Goal: Transaction & Acquisition: Purchase product/service

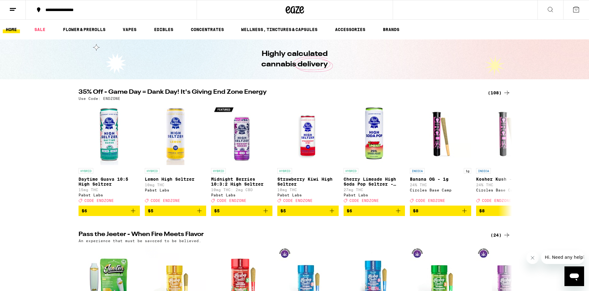
click at [517, 161] on div "35% Off - Game Day = Dank Day! It's Giving End Zone Energy (108) Use Code: ENDZ…" at bounding box center [294, 152] width 589 height 127
click at [508, 162] on icon at bounding box center [506, 159] width 5 height 4
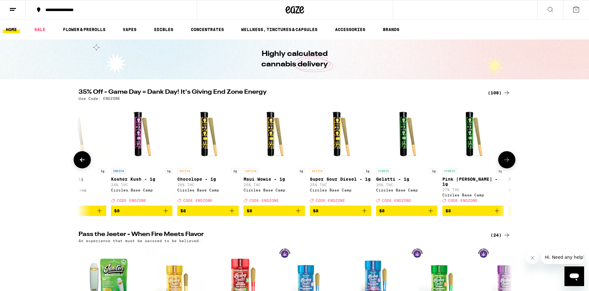
click at [508, 162] on icon at bounding box center [506, 159] width 5 height 4
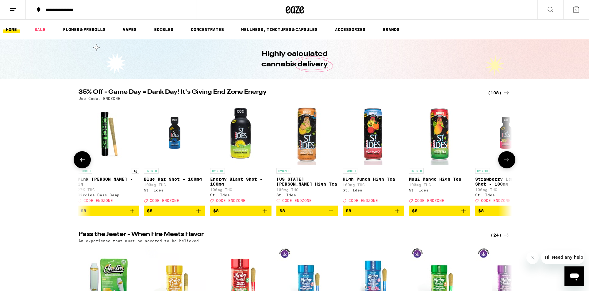
scroll to position [0, 730]
click at [506, 159] on button at bounding box center [506, 159] width 17 height 17
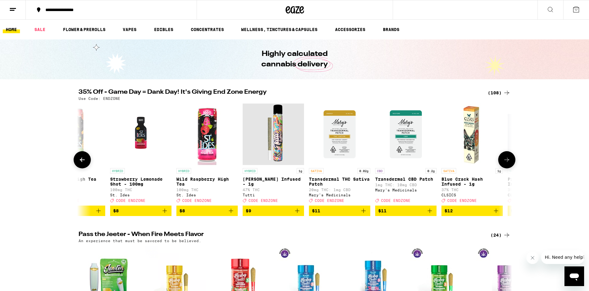
scroll to position [0, 1095]
click at [503, 160] on icon at bounding box center [506, 159] width 7 height 7
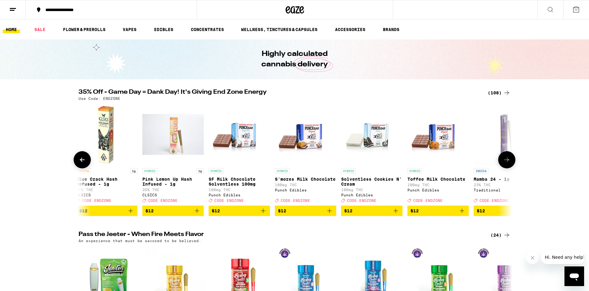
click at [503, 159] on icon at bounding box center [506, 159] width 7 height 7
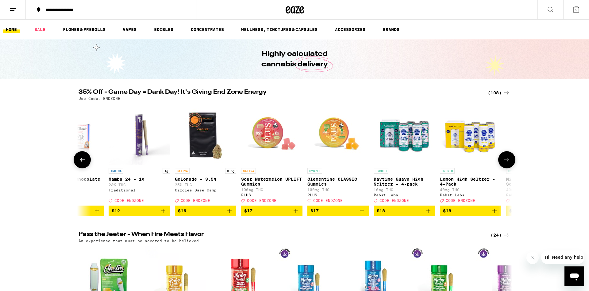
click at [502, 158] on button at bounding box center [506, 159] width 17 height 17
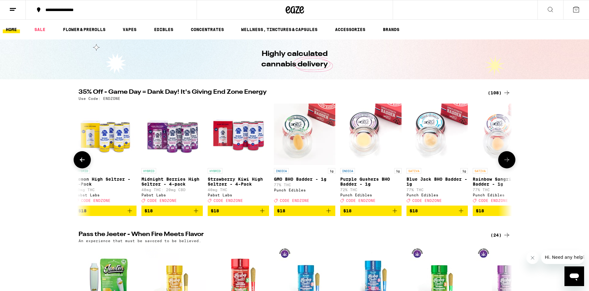
scroll to position [0, 2191]
click at [84, 163] on icon at bounding box center [82, 159] width 7 height 7
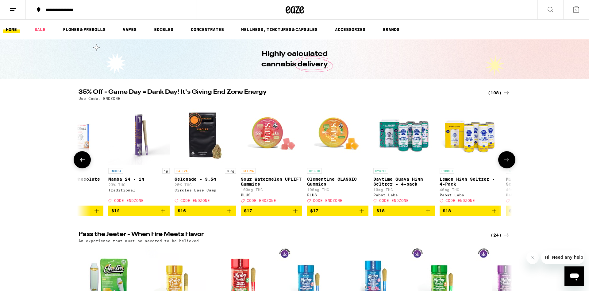
scroll to position [0, 1826]
drag, startPoint x: 504, startPoint y: 164, endPoint x: 508, endPoint y: 165, distance: 3.8
click at [508, 165] on button at bounding box center [506, 159] width 17 height 17
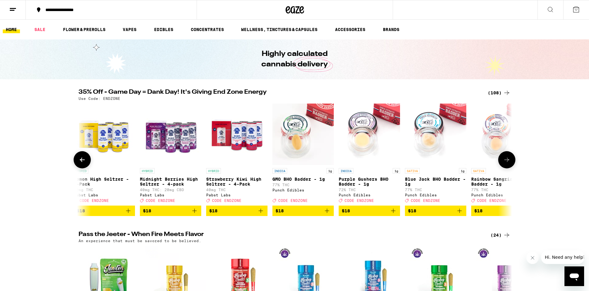
click at [507, 163] on icon at bounding box center [506, 159] width 7 height 7
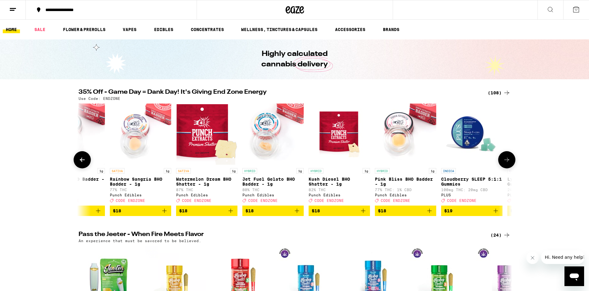
click at [507, 163] on icon at bounding box center [506, 159] width 7 height 7
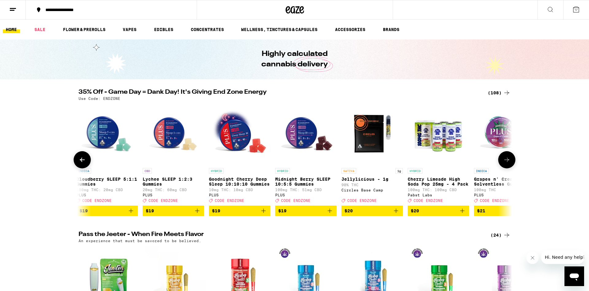
click at [507, 163] on icon at bounding box center [506, 159] width 7 height 7
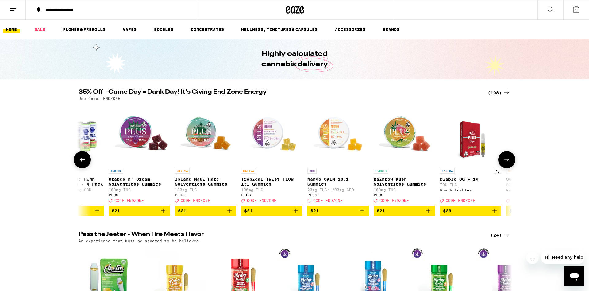
click at [507, 163] on icon at bounding box center [506, 159] width 7 height 7
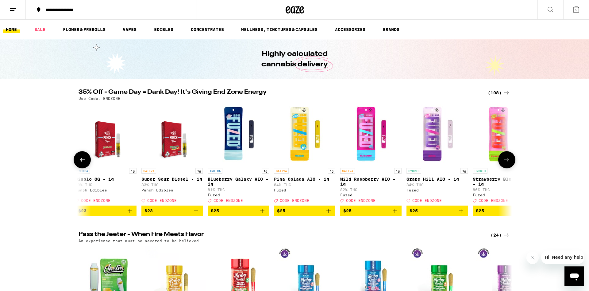
click at [504, 163] on icon at bounding box center [506, 159] width 7 height 7
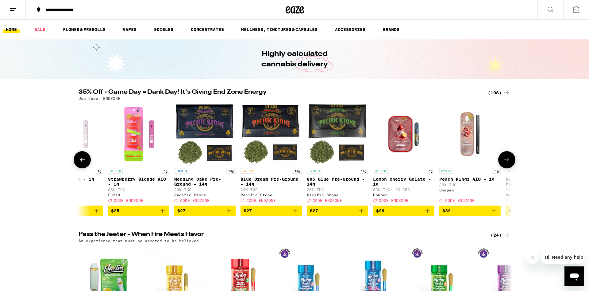
scroll to position [0, 4014]
click at [504, 163] on icon at bounding box center [506, 159] width 7 height 7
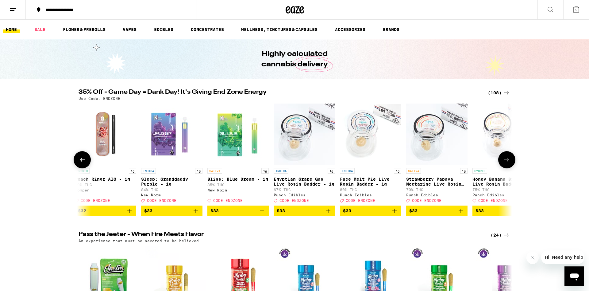
scroll to position [0, 4379]
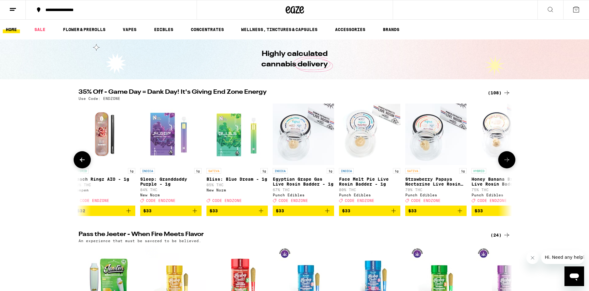
click at [504, 163] on icon at bounding box center [506, 159] width 7 height 7
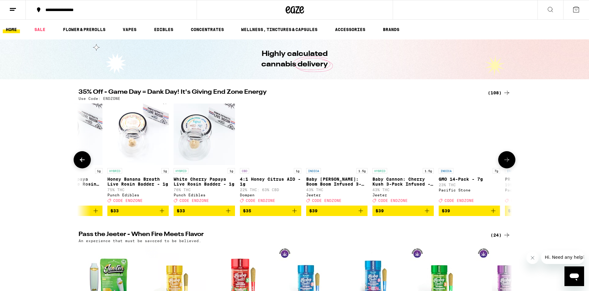
scroll to position [0, 4744]
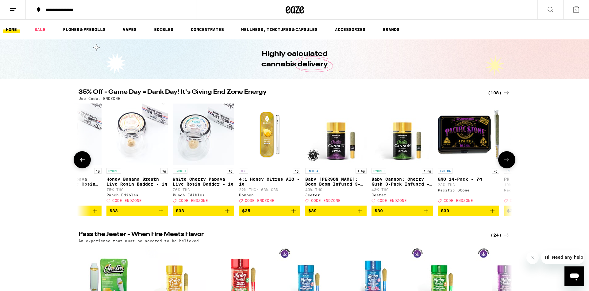
click at [504, 163] on icon at bounding box center [506, 159] width 7 height 7
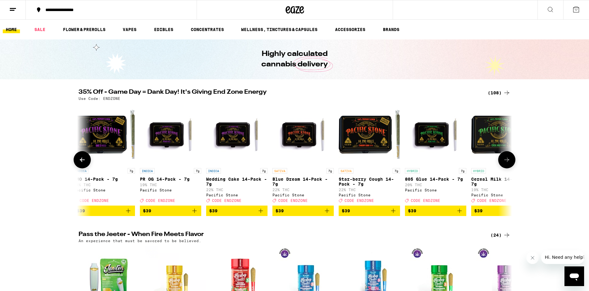
scroll to position [0, 5109]
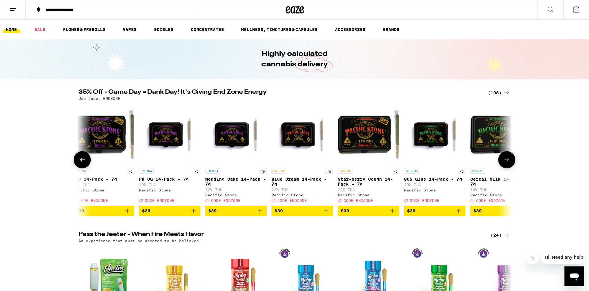
click at [511, 162] on button at bounding box center [506, 159] width 17 height 17
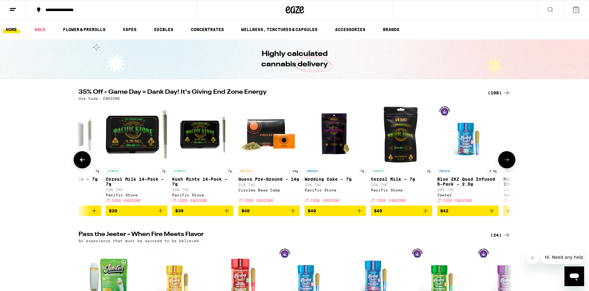
scroll to position [0, 5475]
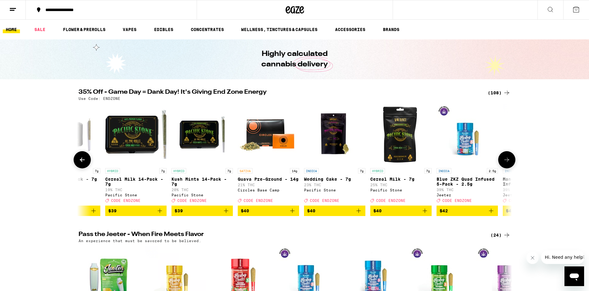
click at [510, 161] on icon at bounding box center [506, 159] width 7 height 7
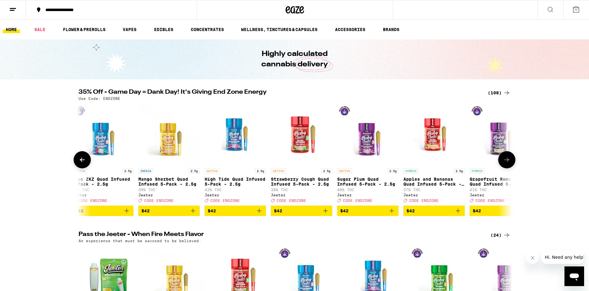
click at [510, 161] on icon at bounding box center [506, 159] width 7 height 7
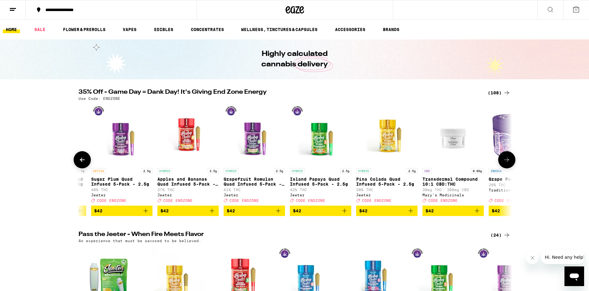
click at [510, 161] on icon at bounding box center [506, 159] width 7 height 7
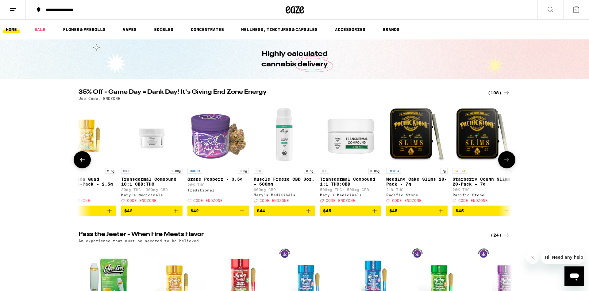
click at [510, 161] on icon at bounding box center [506, 159] width 7 height 7
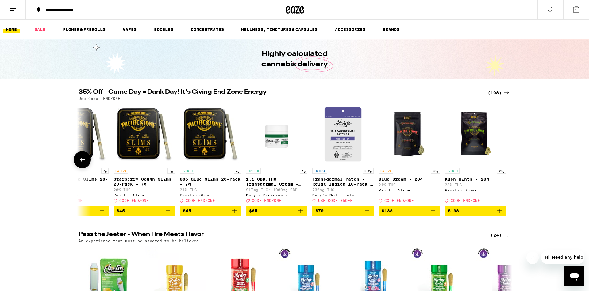
scroll to position [0, 6726]
click at [510, 161] on div at bounding box center [506, 159] width 17 height 17
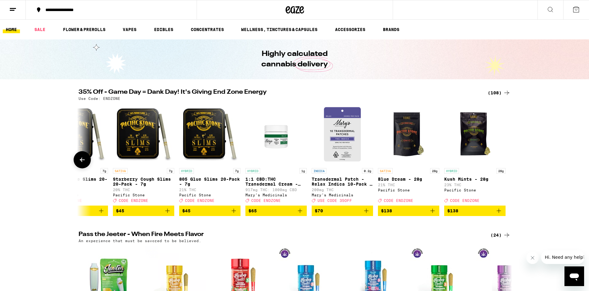
click at [81, 162] on icon at bounding box center [82, 159] width 5 height 4
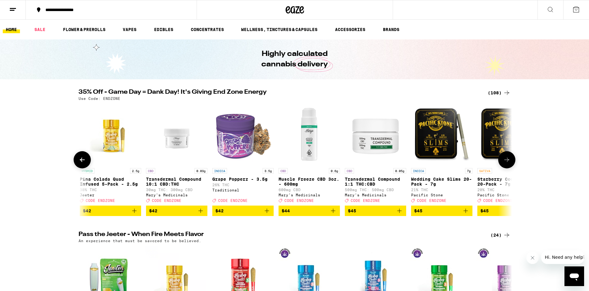
scroll to position [0, 6361]
click at [508, 163] on icon at bounding box center [506, 159] width 7 height 7
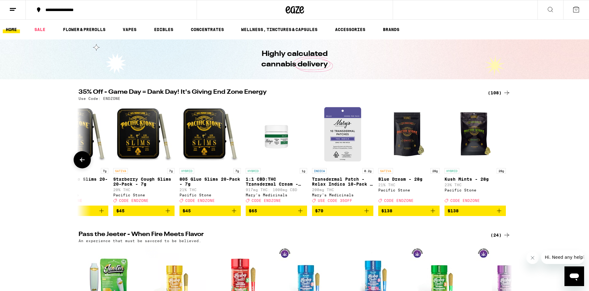
scroll to position [0, 6726]
click at [81, 160] on icon at bounding box center [82, 159] width 7 height 7
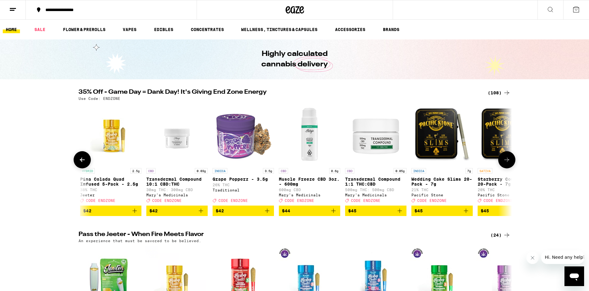
click at [81, 160] on icon at bounding box center [82, 159] width 7 height 7
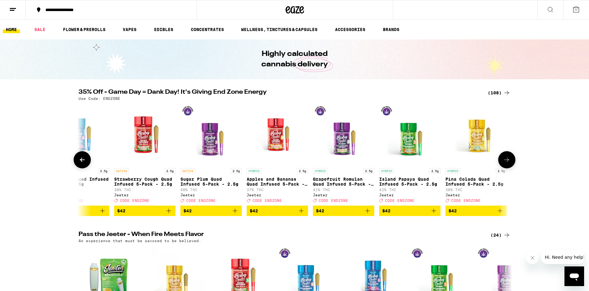
click at [81, 162] on icon at bounding box center [82, 159] width 7 height 7
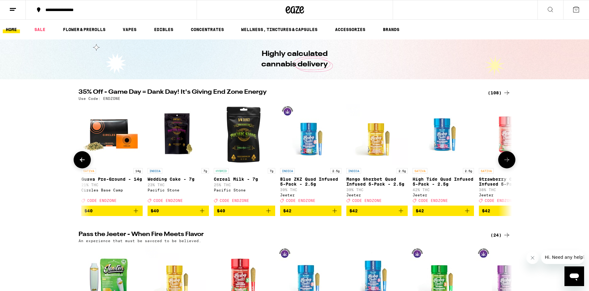
scroll to position [0, 5631]
click at [137, 214] on icon "Add to bag" at bounding box center [136, 210] width 7 height 7
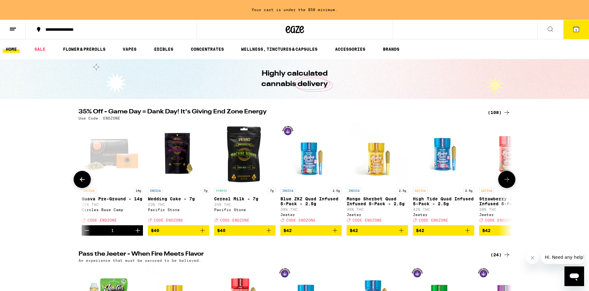
click at [509, 183] on icon at bounding box center [506, 179] width 7 height 7
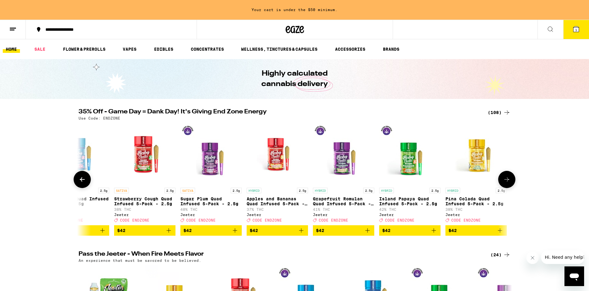
click at [508, 181] on icon at bounding box center [506, 179] width 5 height 4
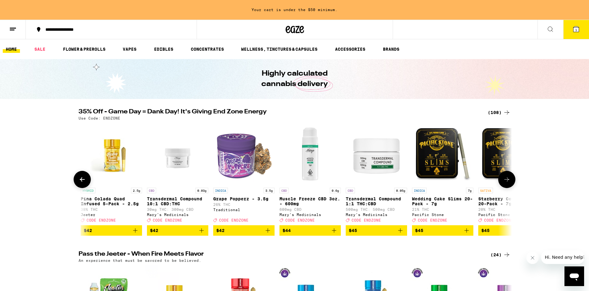
scroll to position [0, 6361]
click at [268, 234] on icon "Add to bag" at bounding box center [267, 229] width 7 height 7
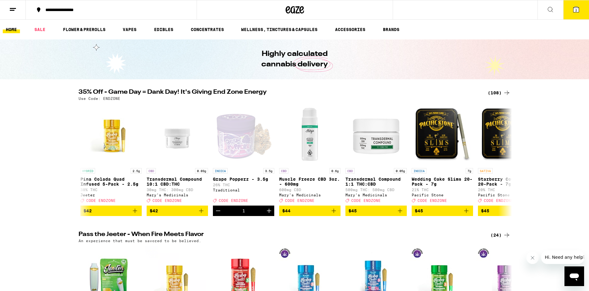
click at [581, 9] on button "2" at bounding box center [576, 9] width 26 height 19
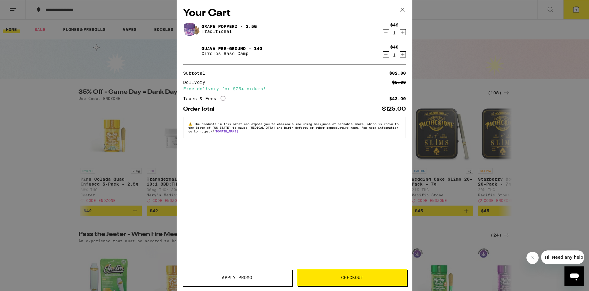
click at [242, 278] on span "Apply Promo" at bounding box center [237, 277] width 30 height 4
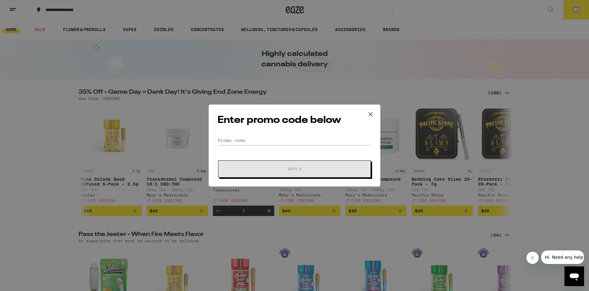
click at [231, 145] on form "Promo Code Apply" at bounding box center [295, 157] width 154 height 42
click at [231, 143] on input "Promo Code" at bounding box center [295, 140] width 154 height 9
click at [235, 139] on input "Promo Code" at bounding box center [295, 140] width 154 height 9
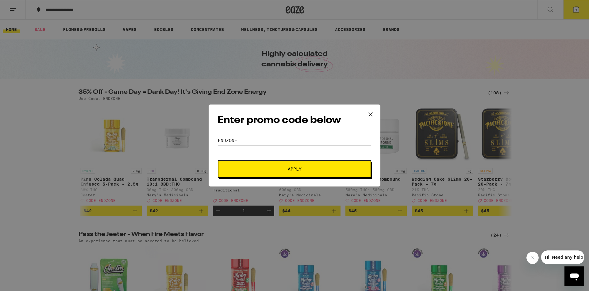
type input "endzone"
click at [278, 165] on button "Apply" at bounding box center [294, 168] width 153 height 17
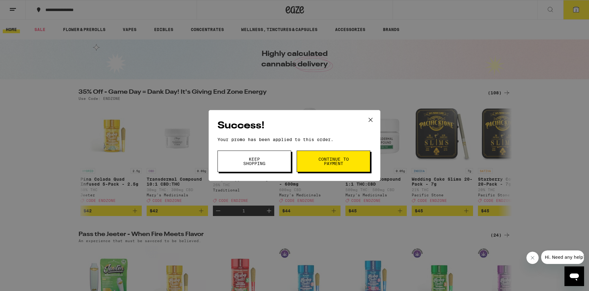
click at [356, 165] on button "Continue to payment" at bounding box center [334, 160] width 74 height 21
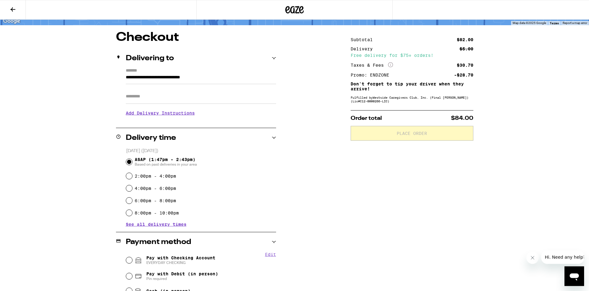
scroll to position [94, 0]
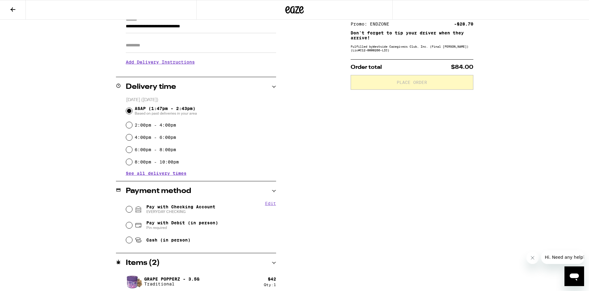
click at [126, 205] on div "Edit Pay with Checking Account EVERYDAY CHECKING Pay with Debit (in person) Pin…" at bounding box center [196, 224] width 160 height 46
click at [129, 207] on input "Pay with Checking Account EVERYDAY CHECKING" at bounding box center [129, 209] width 6 height 6
radio input "true"
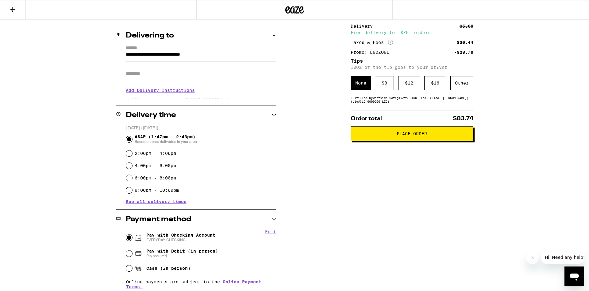
scroll to position [46, 0]
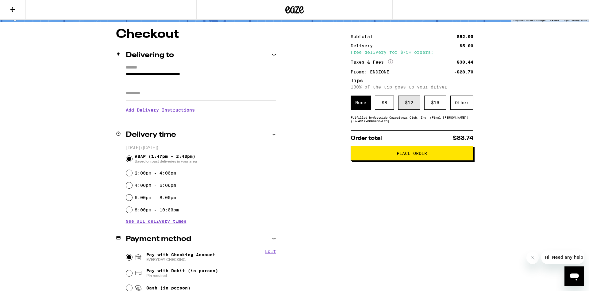
click at [405, 98] on div "$ 12" at bounding box center [409, 102] width 22 height 14
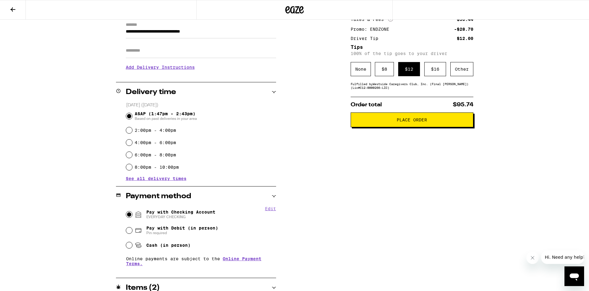
scroll to position [140, 0]
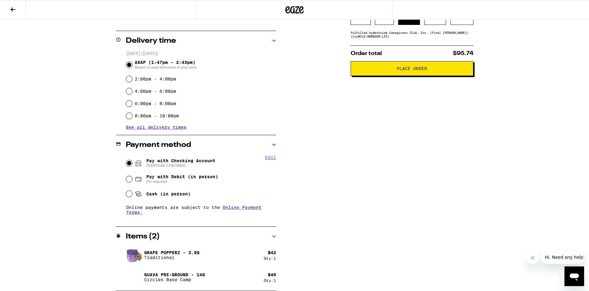
click at [382, 70] on span "Place Order" at bounding box center [412, 68] width 112 height 4
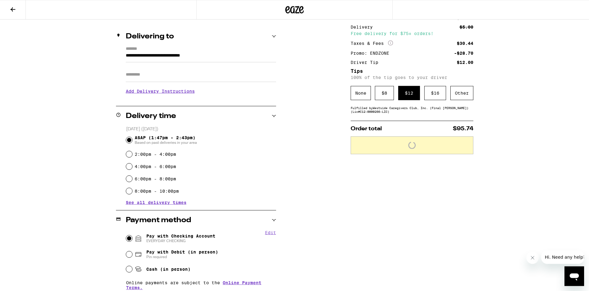
scroll to position [15, 0]
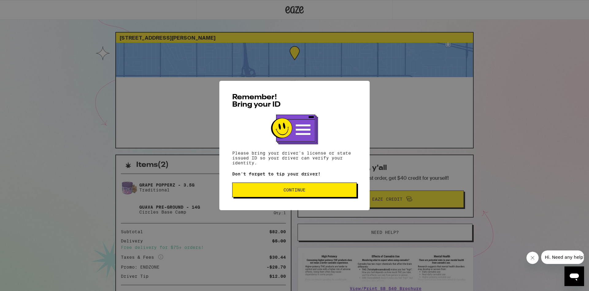
click at [284, 196] on button "Continue" at bounding box center [294, 189] width 125 height 15
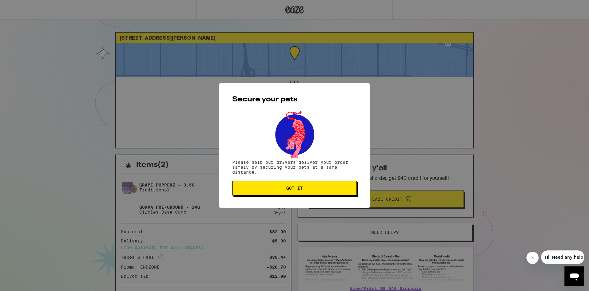
click at [274, 188] on span "Got it" at bounding box center [295, 188] width 114 height 4
